Goal: Information Seeking & Learning: Learn about a topic

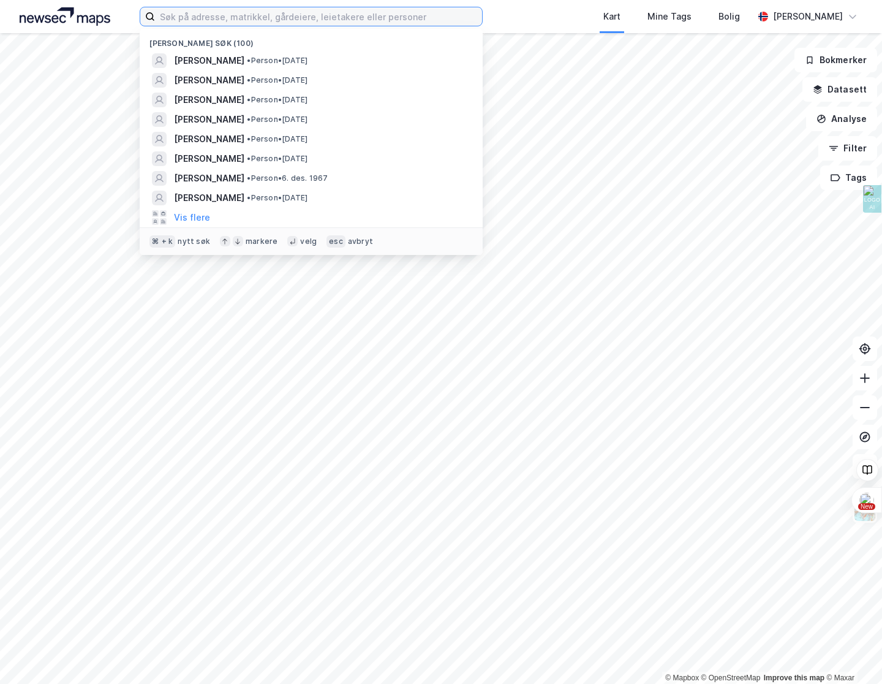
click at [231, 20] on input at bounding box center [318, 16] width 327 height 18
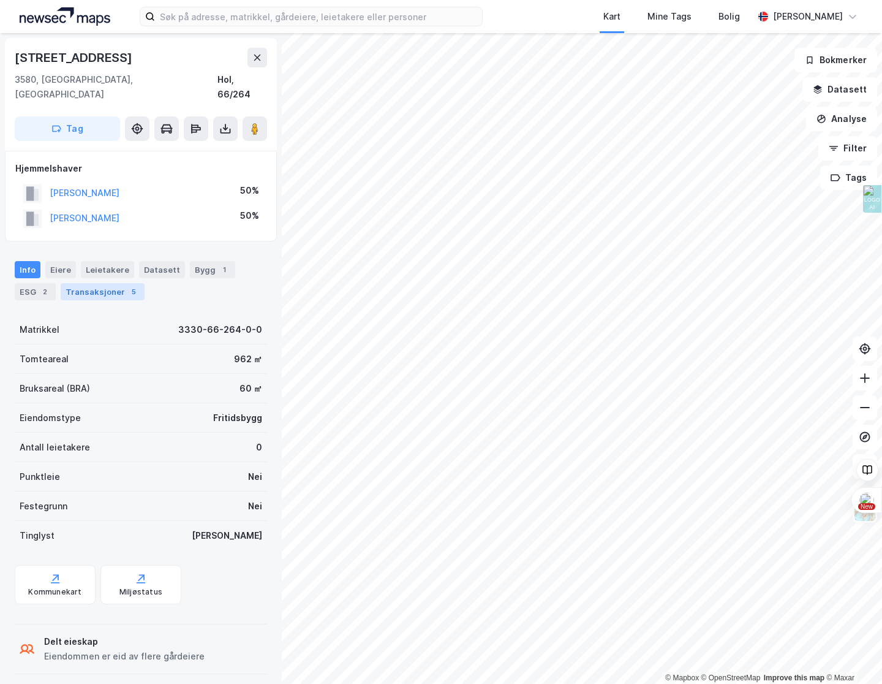
click at [78, 283] on div "Transaksjoner 5" at bounding box center [103, 291] width 84 height 17
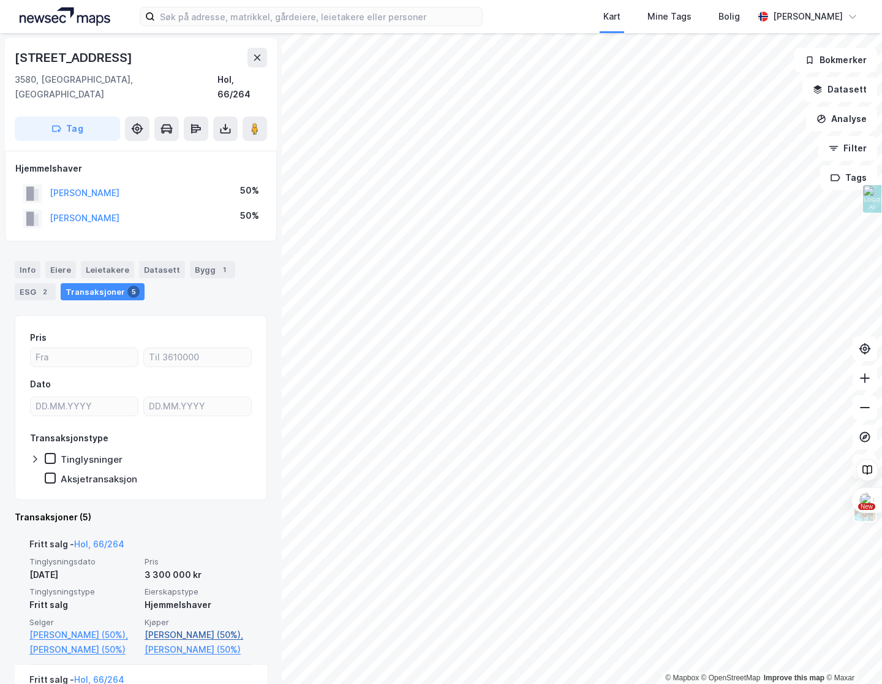
click at [183, 627] on link "[PERSON_NAME] (50%)," at bounding box center [199, 634] width 108 height 15
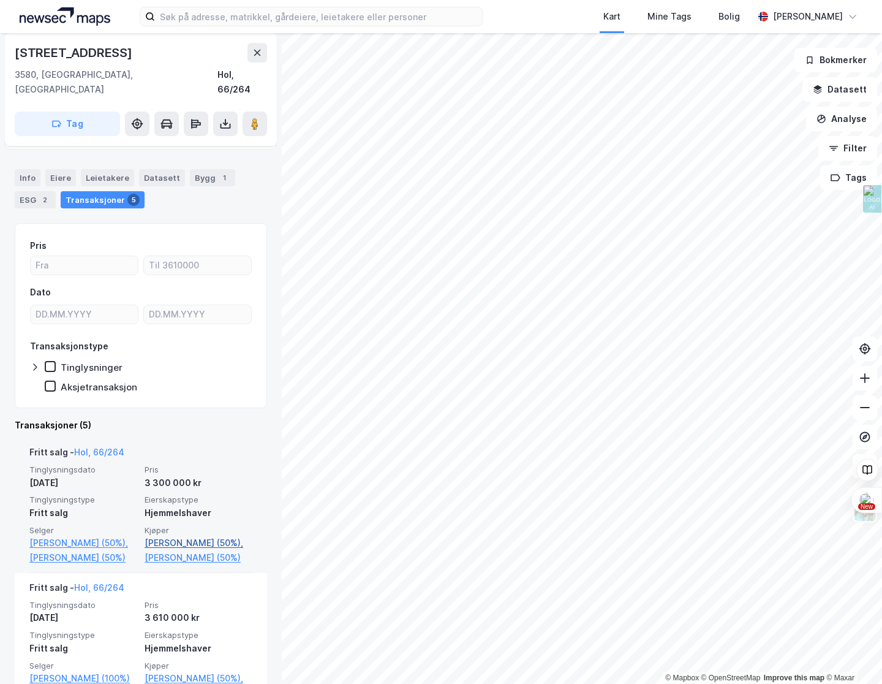
scroll to position [94, 0]
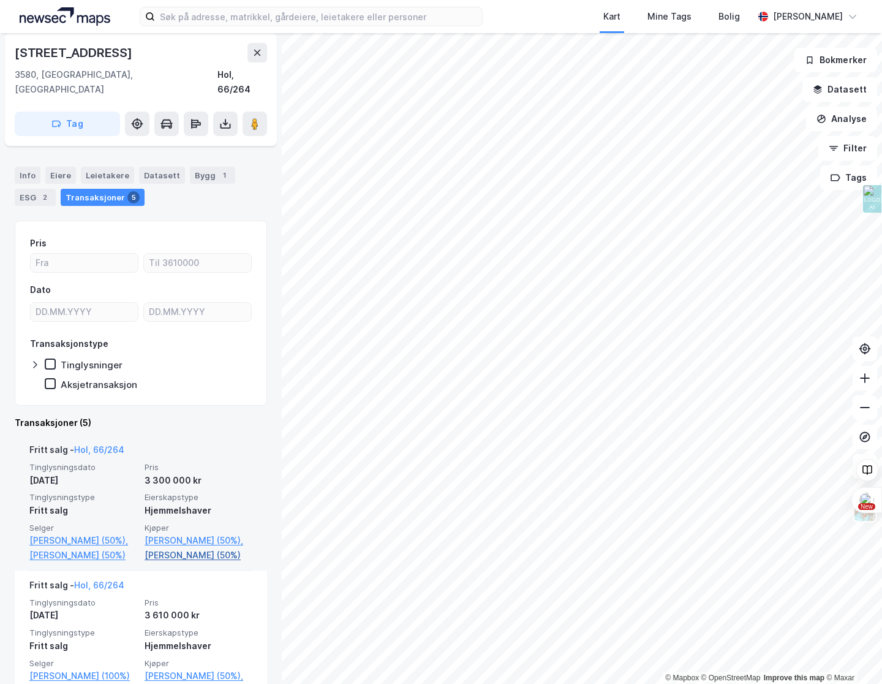
click at [208, 556] on link "[PERSON_NAME] (50%)" at bounding box center [199, 555] width 108 height 15
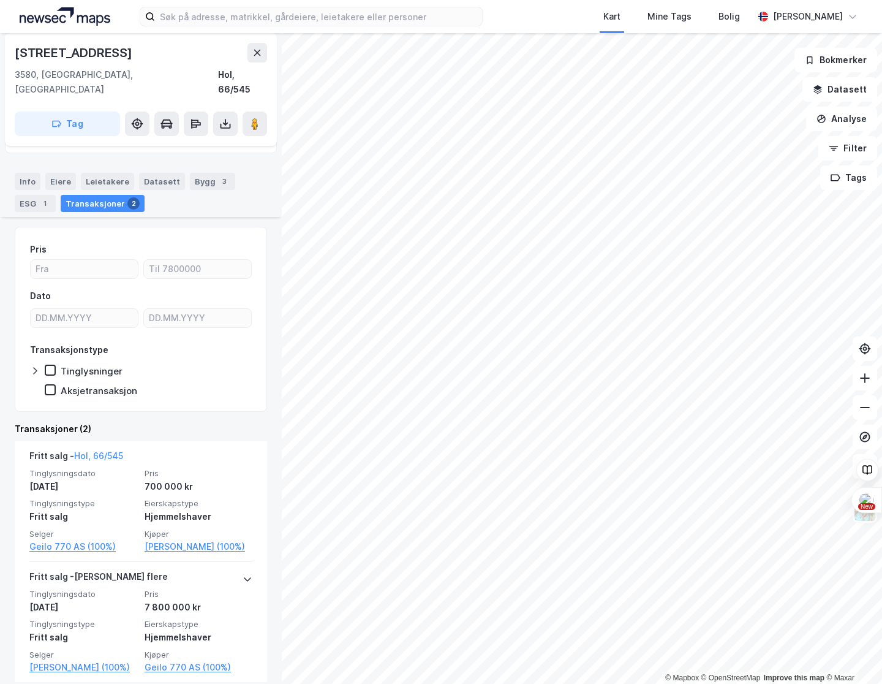
scroll to position [76, 0]
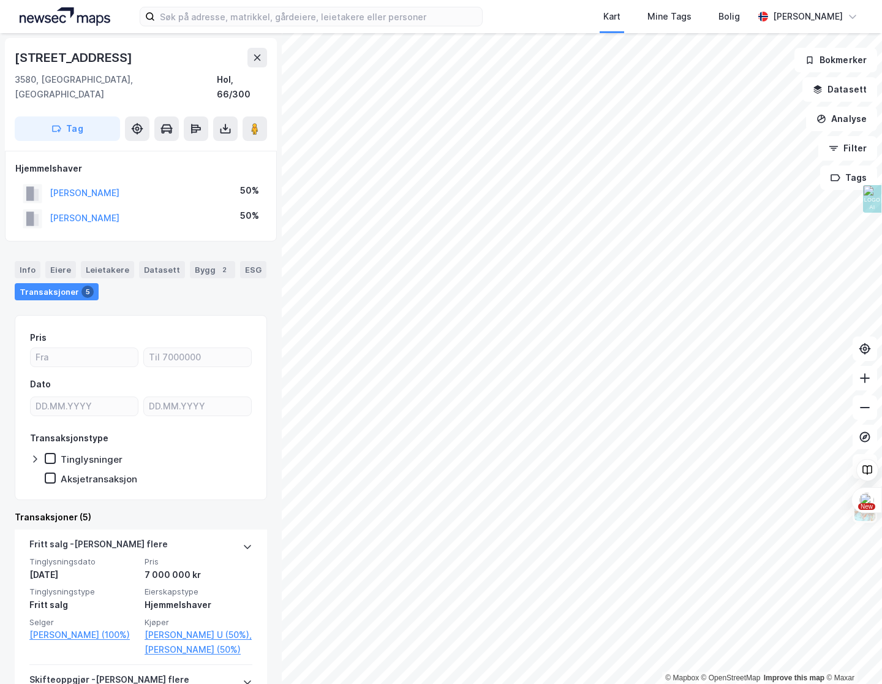
click at [262, 487] on div "© Mapbox © OpenStreetMap Improve this map © Maxar [STREET_ADDRESS], [GEOGRAPHIC…" at bounding box center [441, 358] width 882 height 651
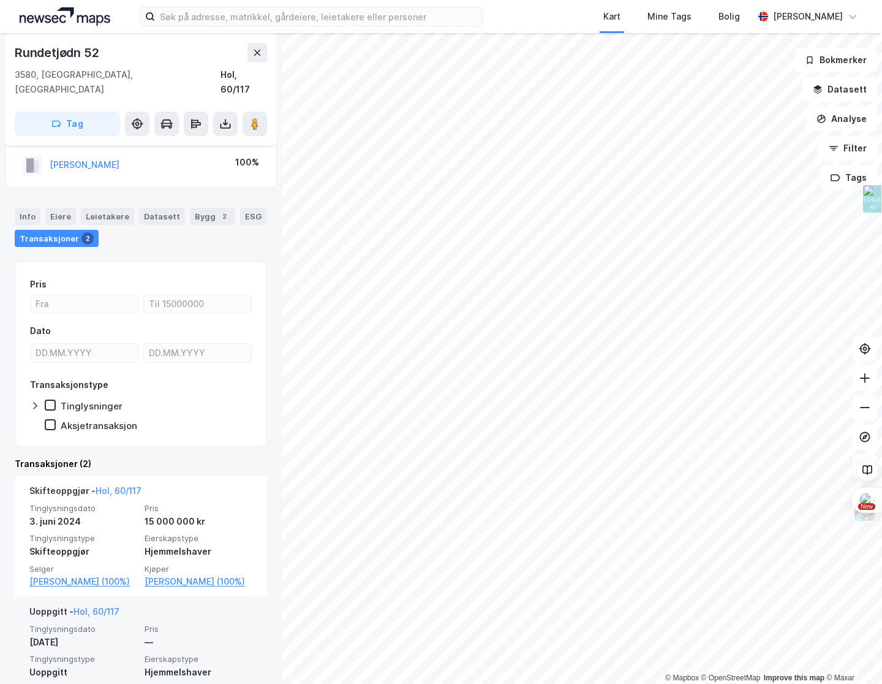
scroll to position [61, 0]
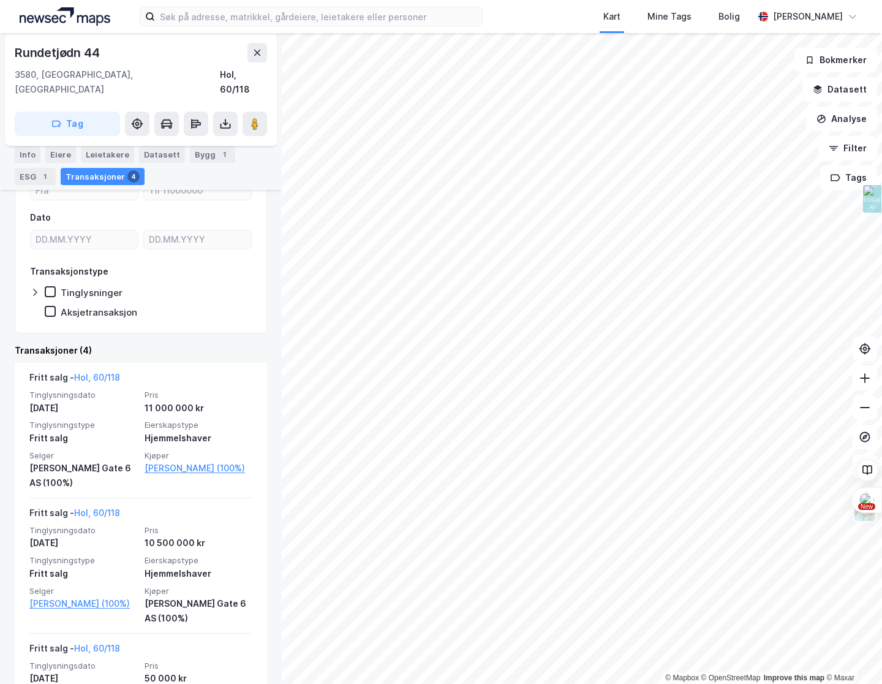
scroll to position [47, 0]
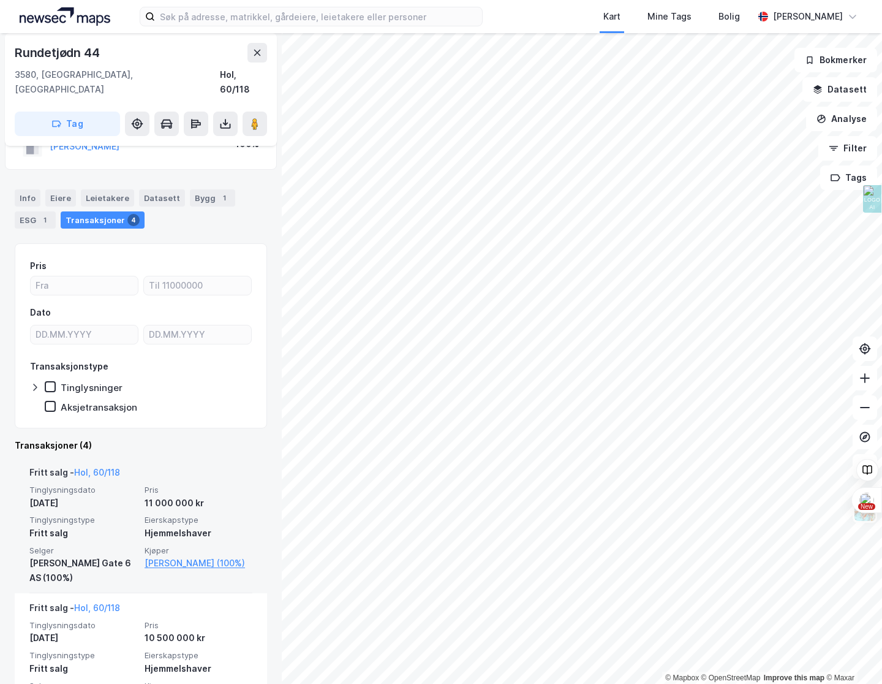
click at [82, 556] on div "[PERSON_NAME] Gate 6 AS (100%)" at bounding box center [83, 570] width 108 height 29
click at [206, 556] on link "[PERSON_NAME] (100%)" at bounding box center [199, 563] width 108 height 15
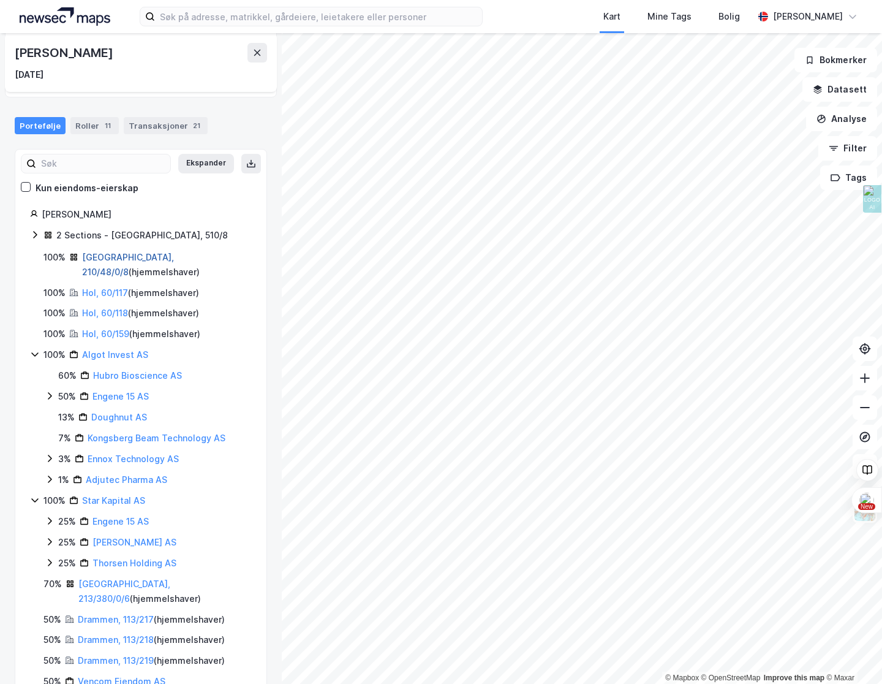
scroll to position [109, 0]
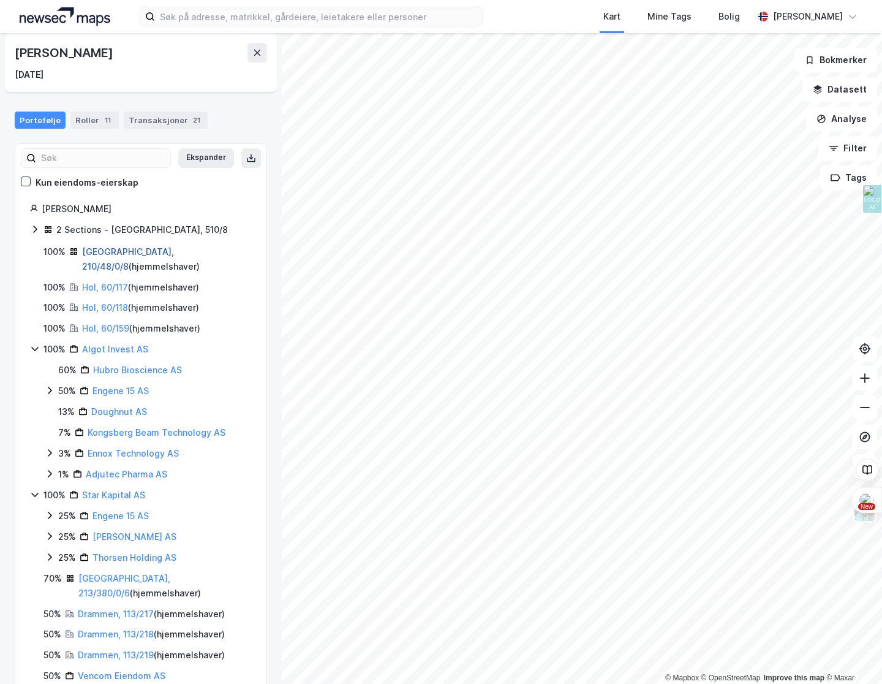
click at [113, 250] on link "[GEOGRAPHIC_DATA], 210/48/0/8" at bounding box center [128, 258] width 92 height 25
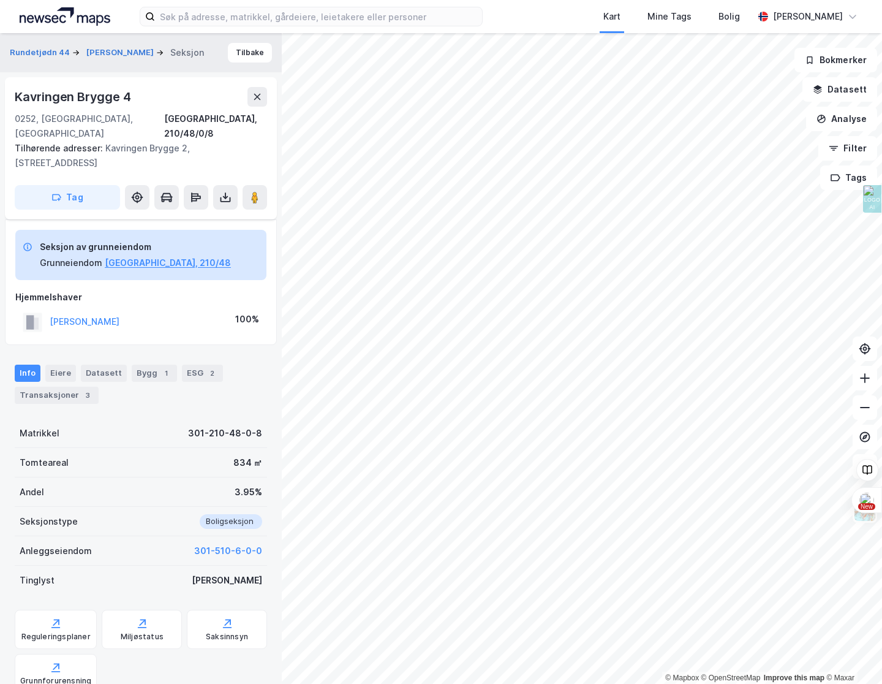
scroll to position [47, 0]
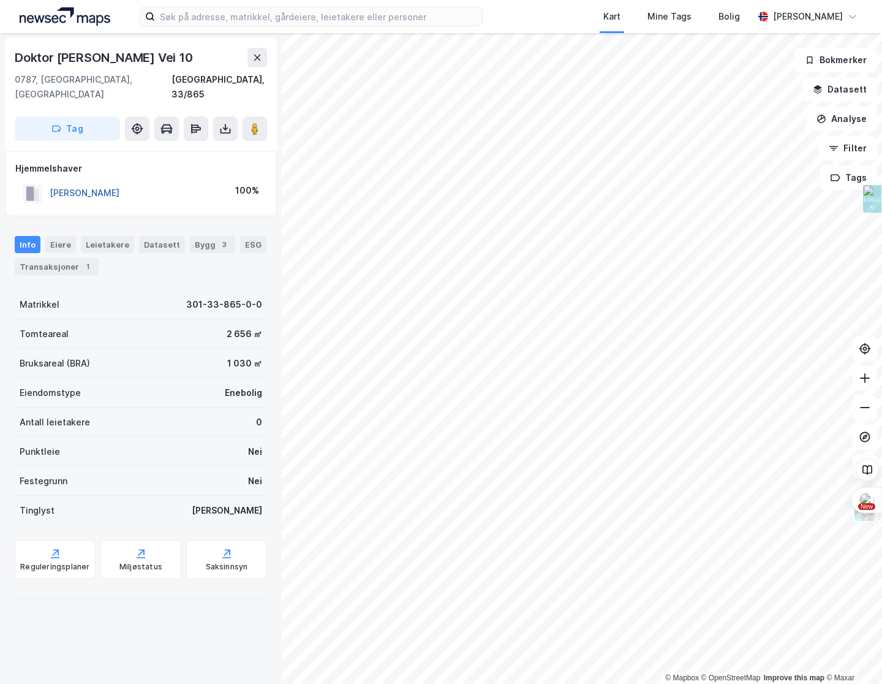
click at [0, 0] on button "[PERSON_NAME]" at bounding box center [0, 0] width 0 height 0
